Goal: Check status: Check status

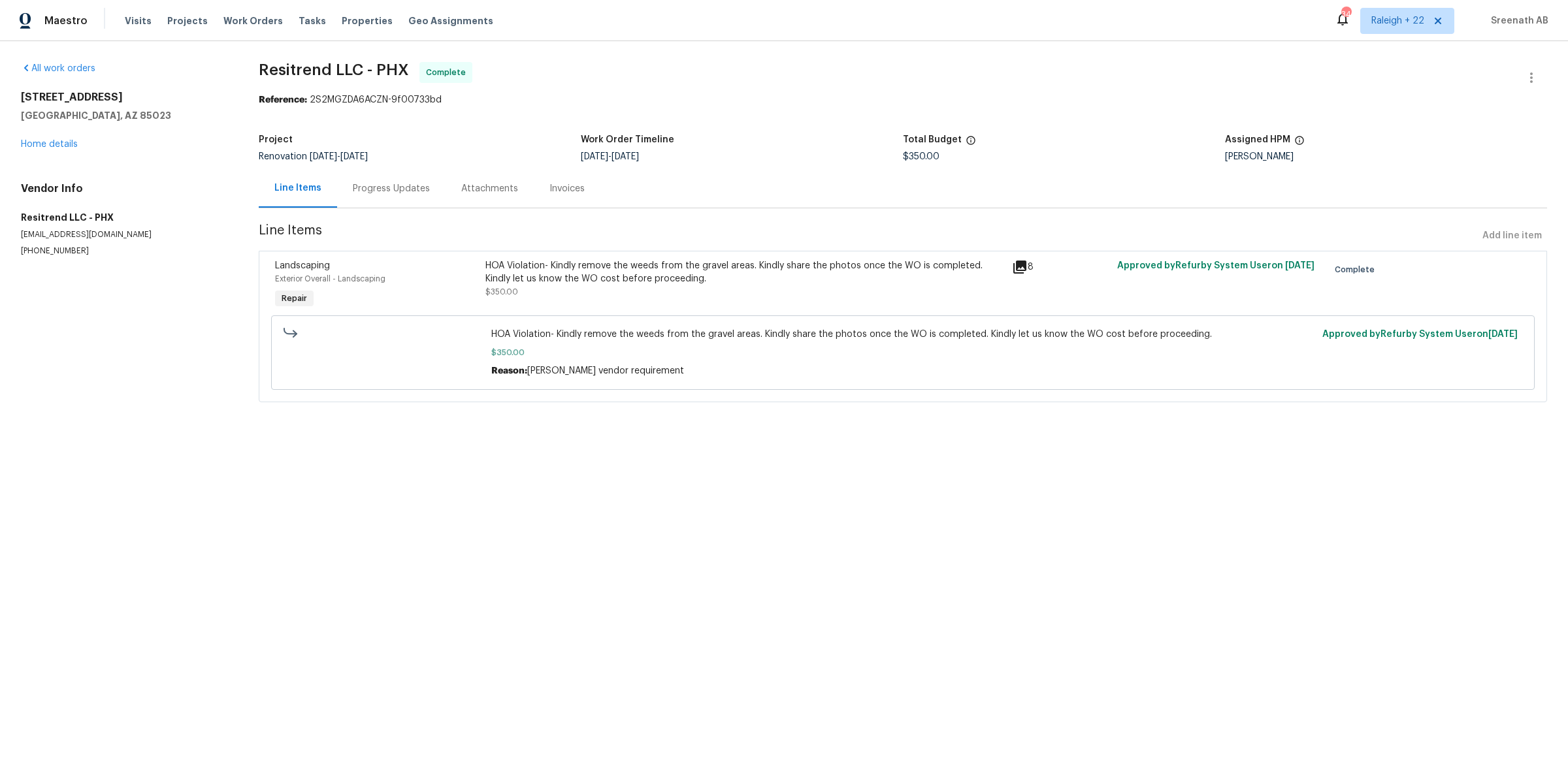
click at [386, 169] on div "Project Renovation [DATE] - [DATE] Work Order Timeline [DATE] - [DATE] Total Bu…" at bounding box center [903, 148] width 1288 height 42
click at [388, 199] on div "Progress Updates" at bounding box center [392, 188] width 109 height 39
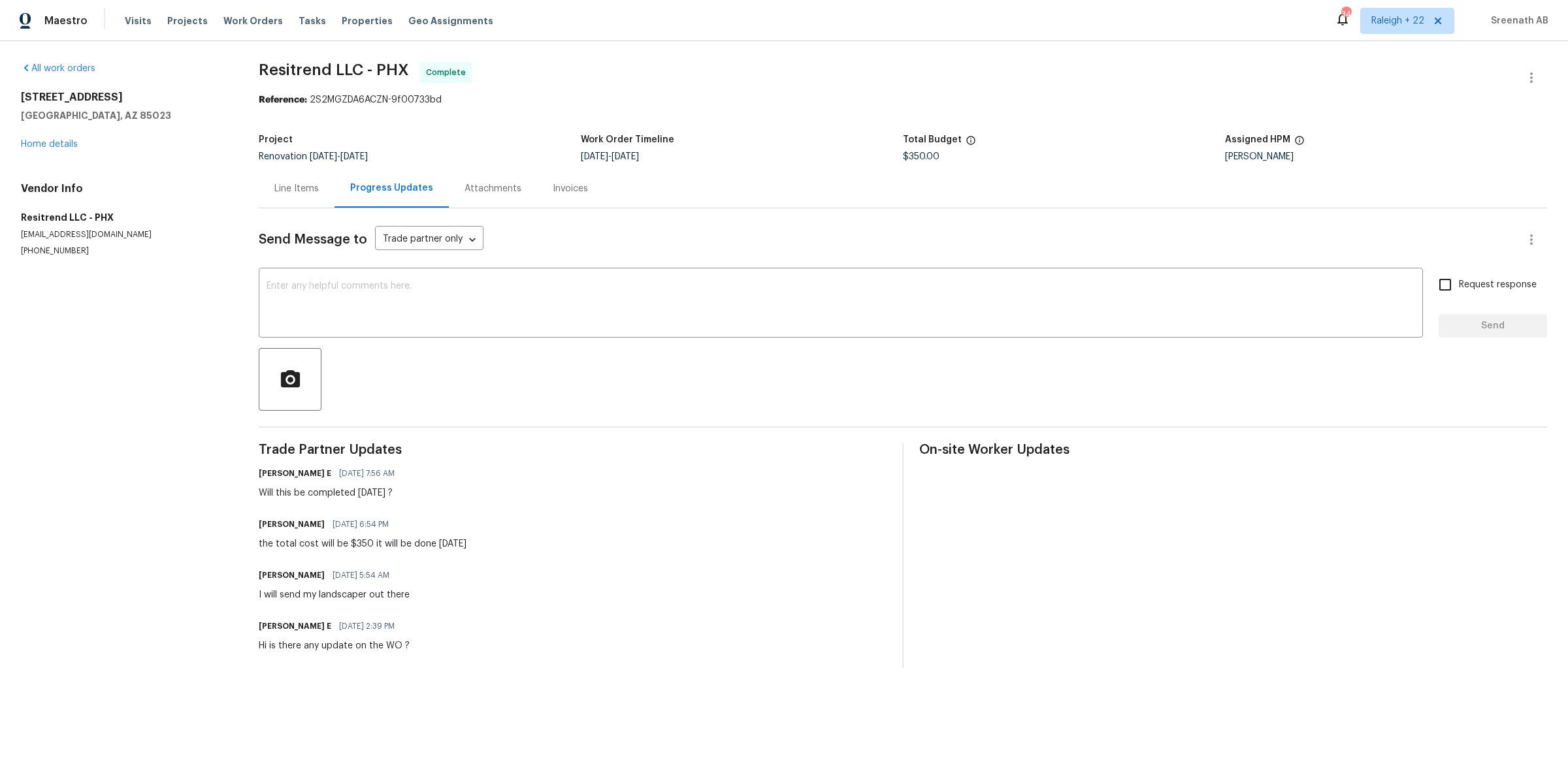
click at [289, 185] on div "Line Items" at bounding box center [297, 189] width 44 height 13
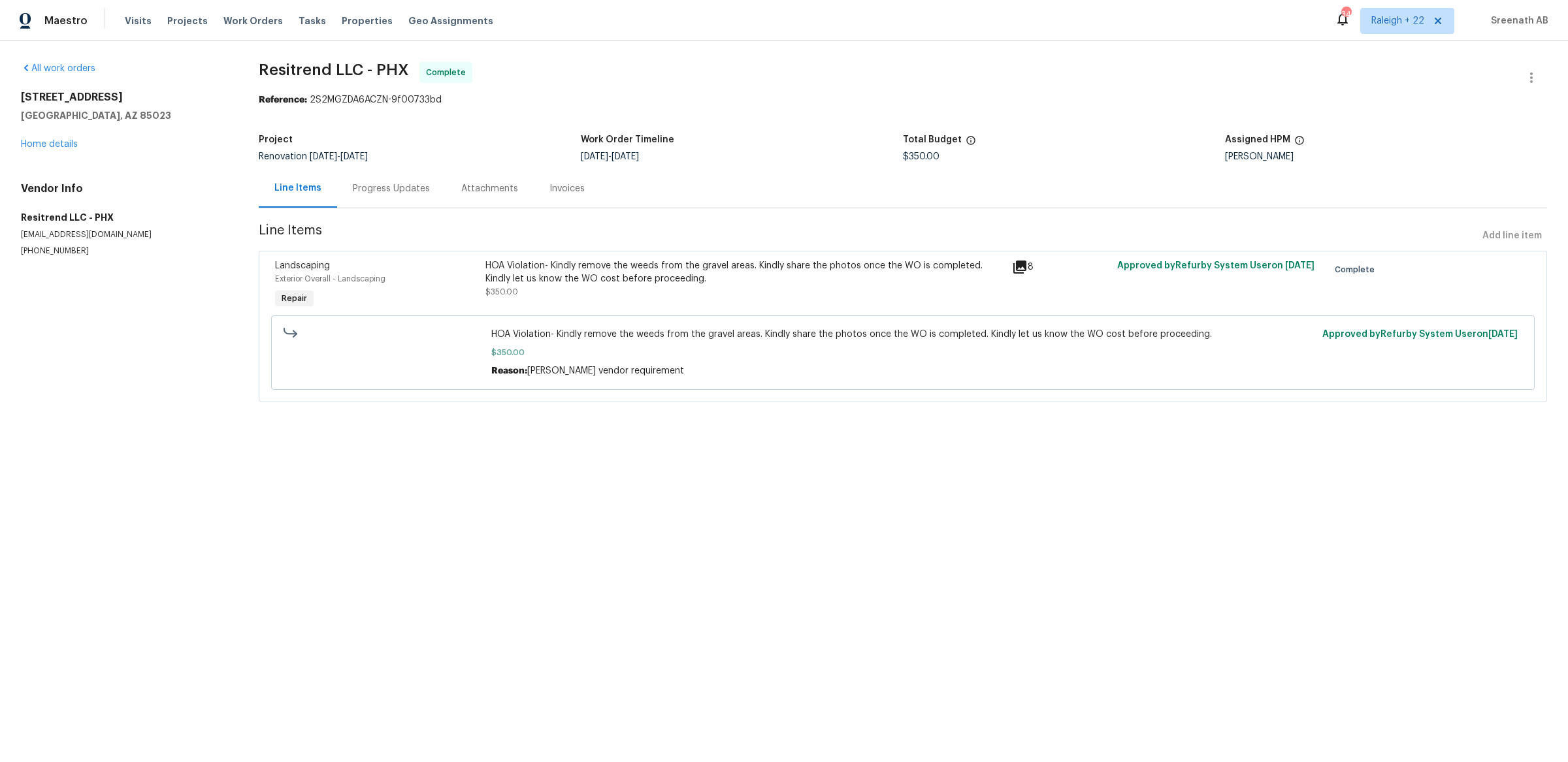
click at [540, 272] on div "HOA Violation- Kindly remove the weeds from the gravel areas. Kindly share the …" at bounding box center [744, 273] width 519 height 26
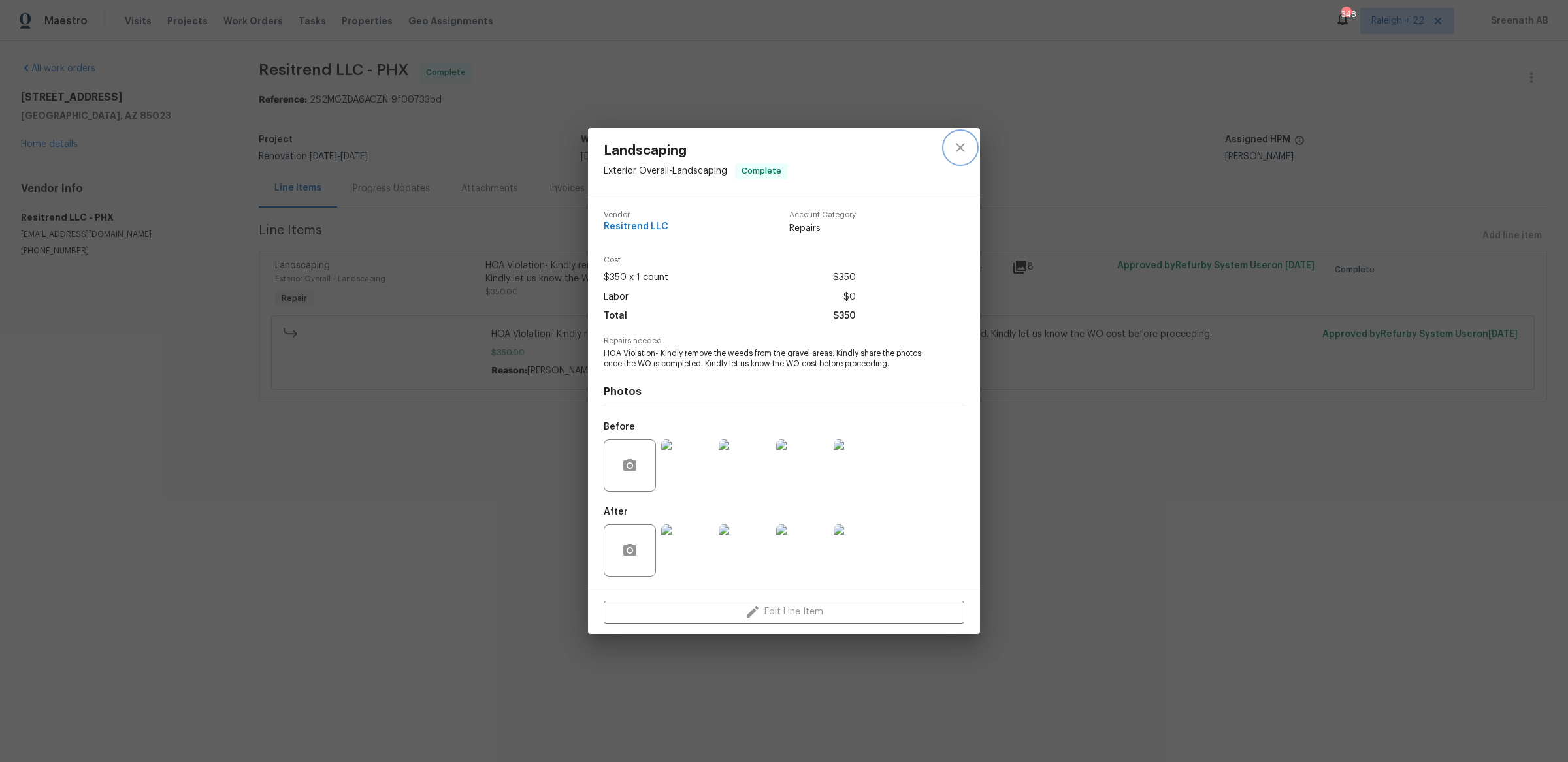
click at [967, 151] on icon "close" at bounding box center [961, 148] width 16 height 16
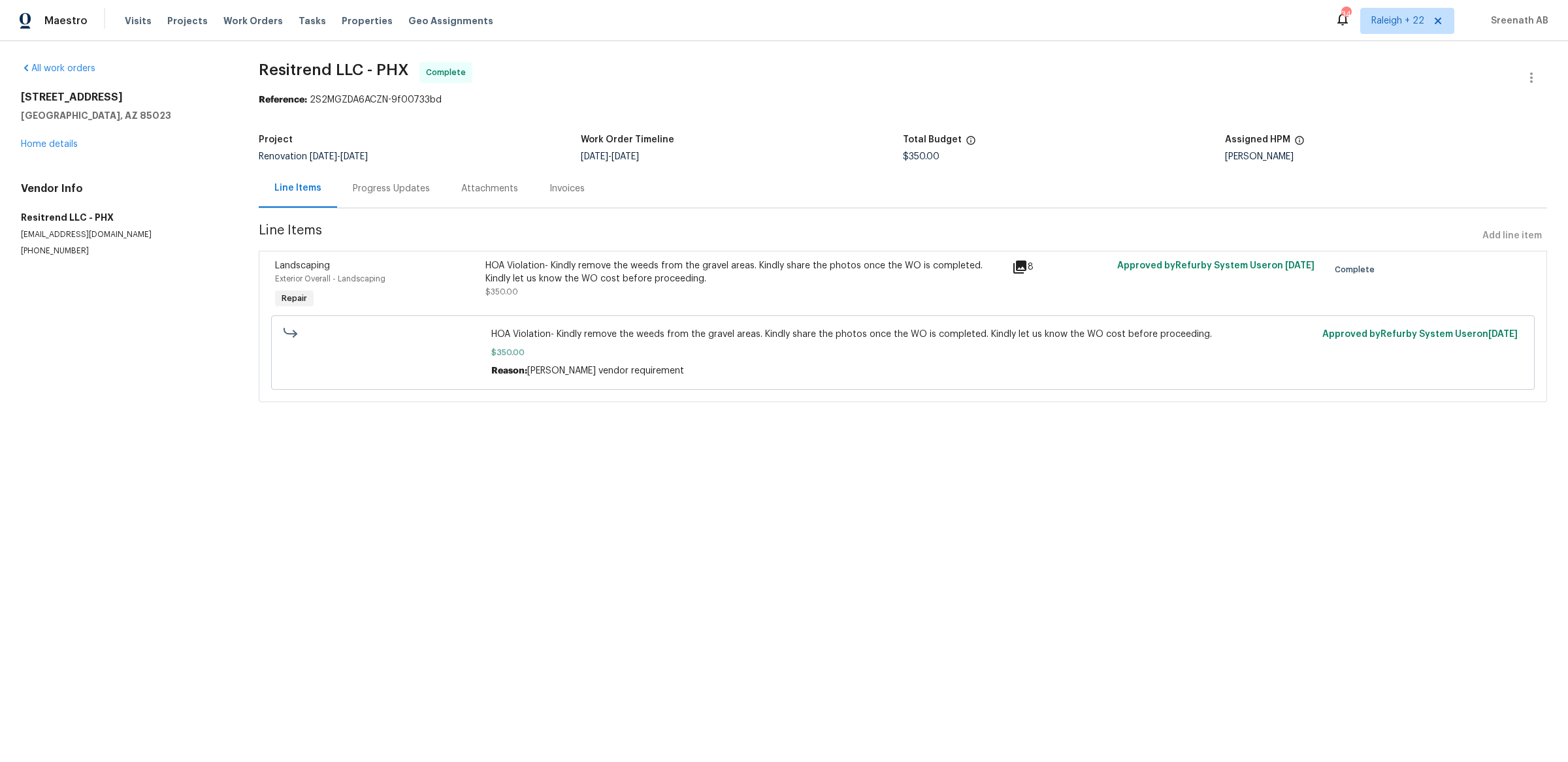
click at [390, 186] on div "Progress Updates" at bounding box center [392, 189] width 77 height 13
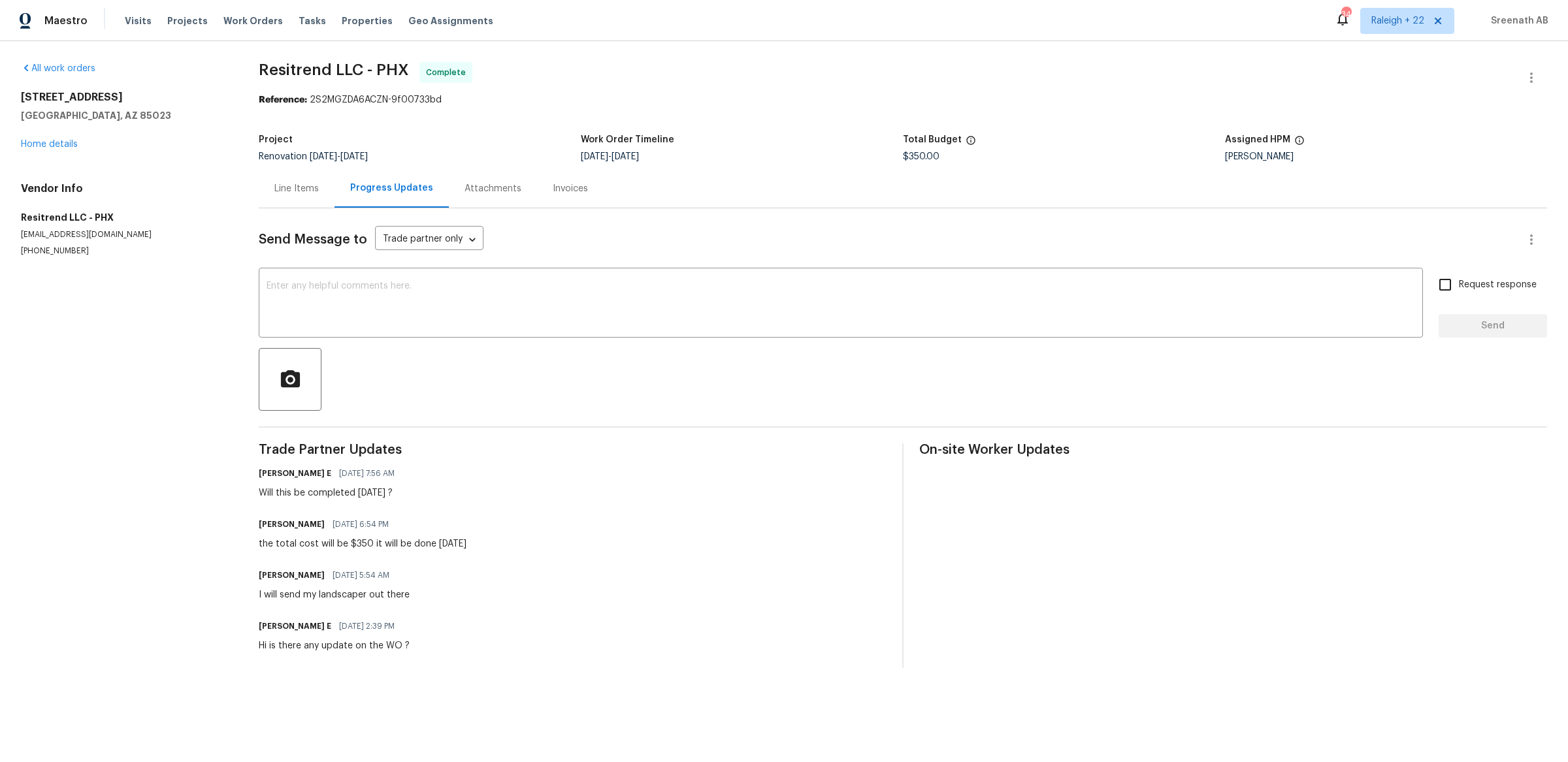
click at [1234, 114] on section "Resitrend LLC - PHX Complete Reference: 2S2MGZDA6ACZN-9f00733bd Project Renovat…" at bounding box center [903, 365] width 1288 height 606
click at [301, 195] on div "Line Items" at bounding box center [297, 189] width 44 height 13
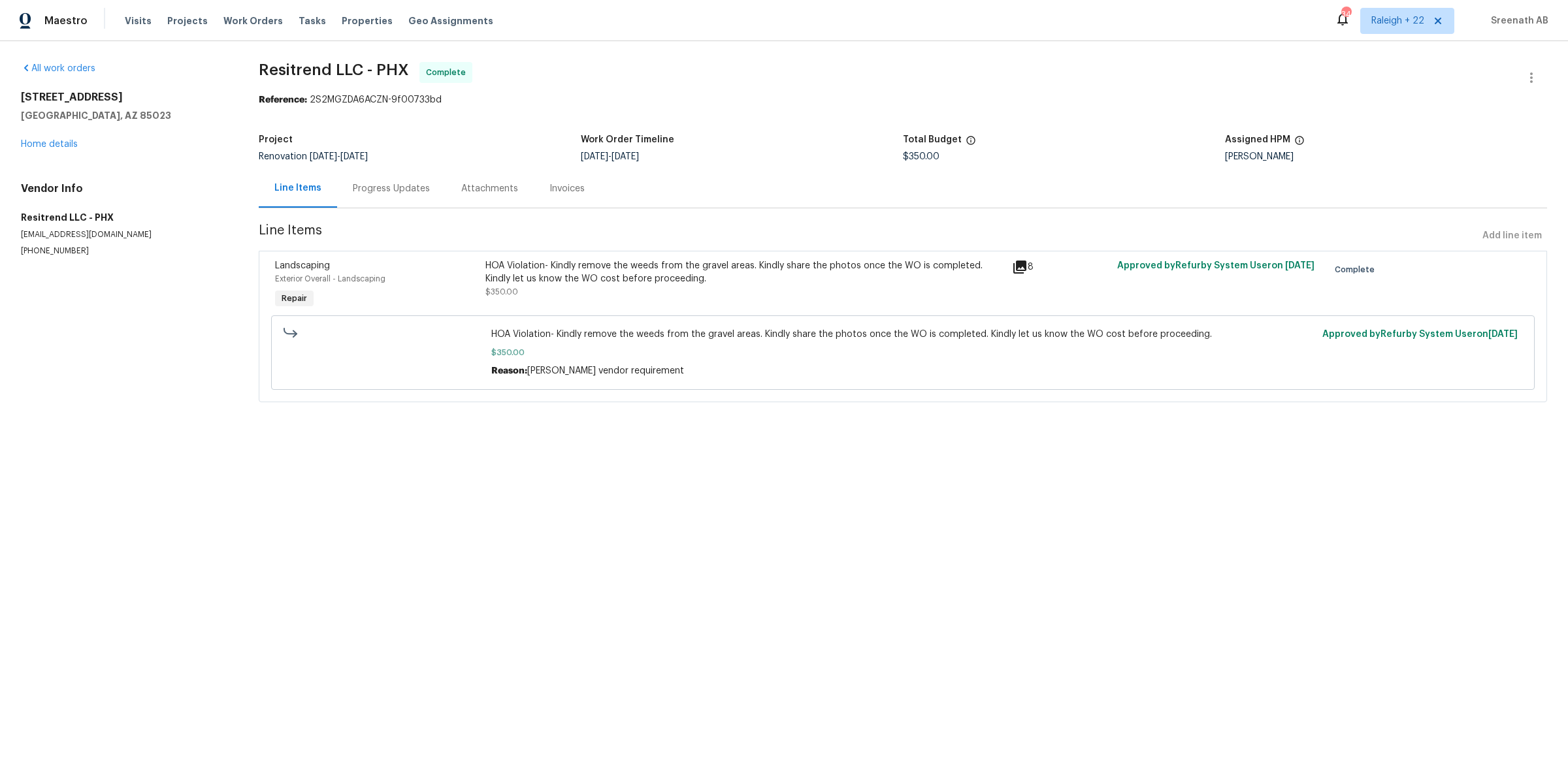
click at [403, 194] on div "Progress Updates" at bounding box center [392, 189] width 77 height 13
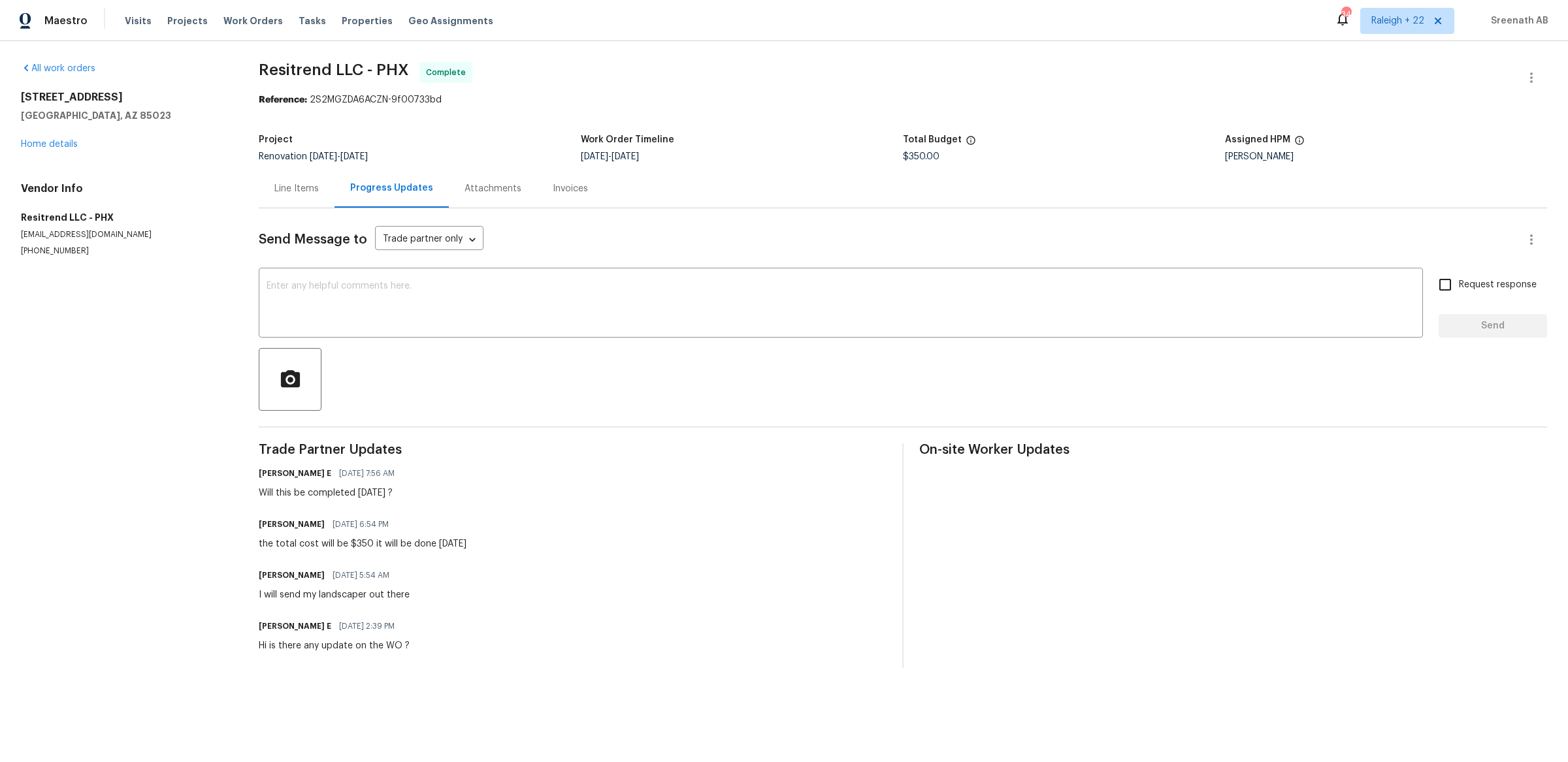
click at [297, 177] on div "Line Items" at bounding box center [297, 188] width 76 height 39
